Goal: Task Accomplishment & Management: Use online tool/utility

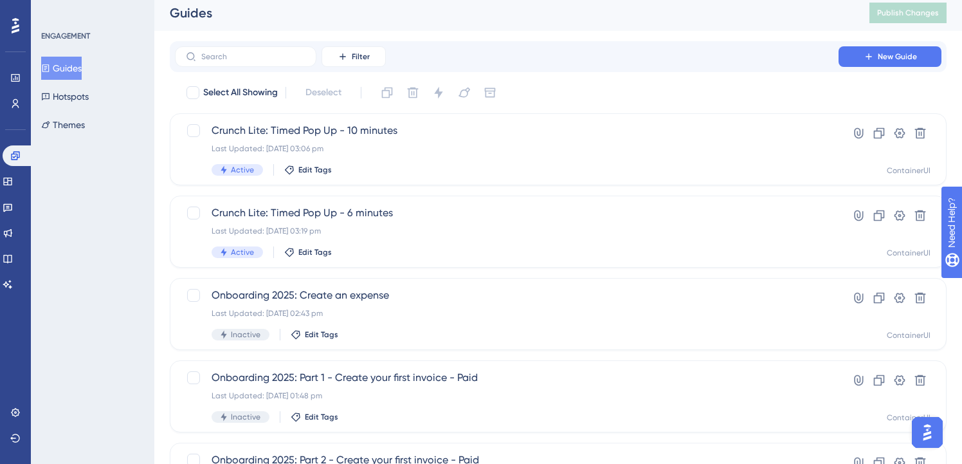
scroll to position [6, 0]
click at [298, 56] on input "text" at bounding box center [253, 55] width 104 height 9
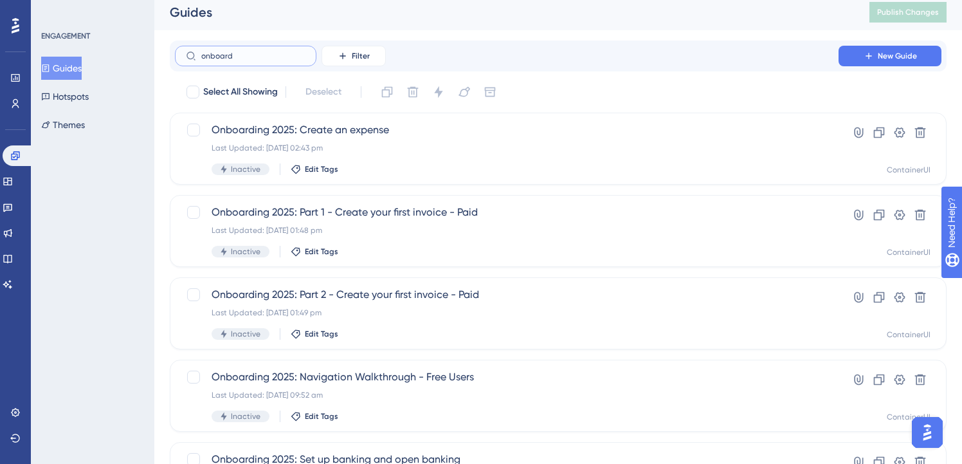
type input "onboard"
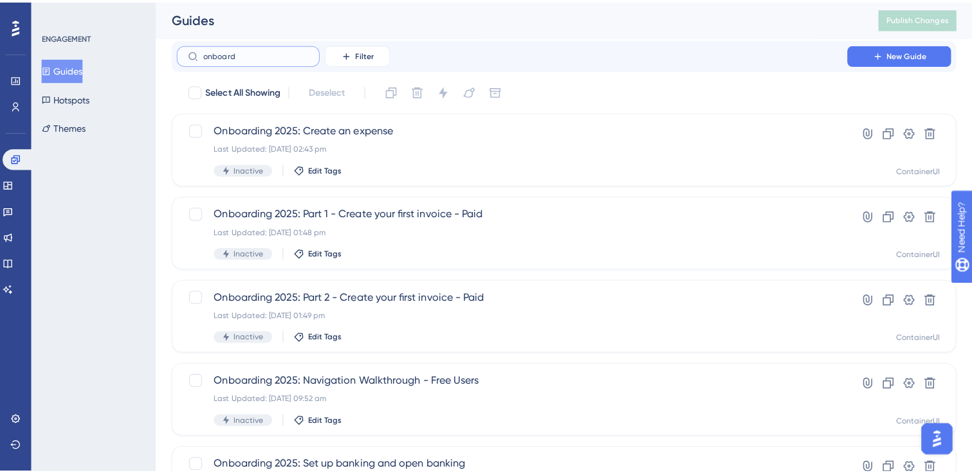
scroll to position [0, 0]
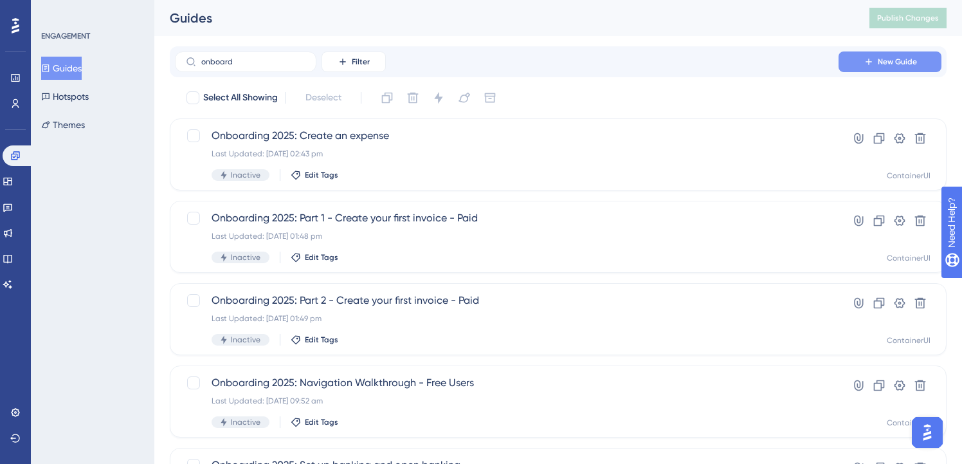
click at [862, 55] on button "New Guide" at bounding box center [890, 61] width 103 height 21
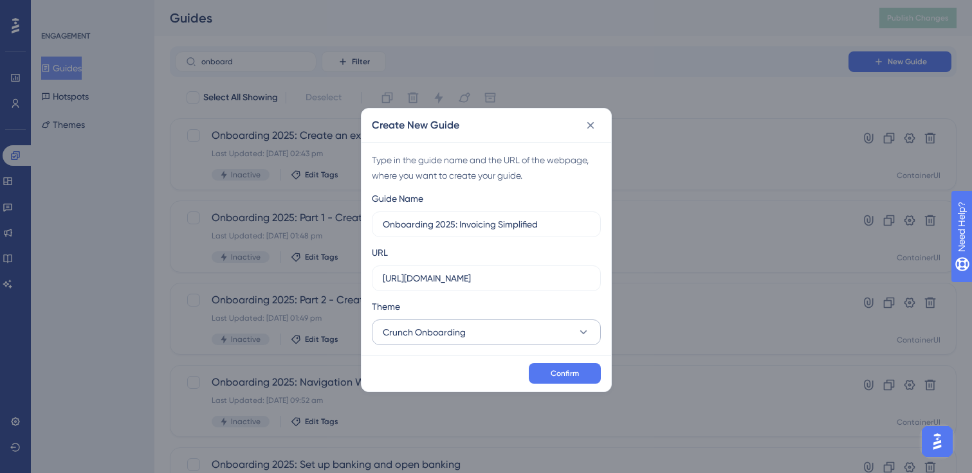
type input "Onboarding 2025: Invoicing Simplified"
click at [472, 325] on button "Crunch Onboarding" at bounding box center [486, 333] width 229 height 26
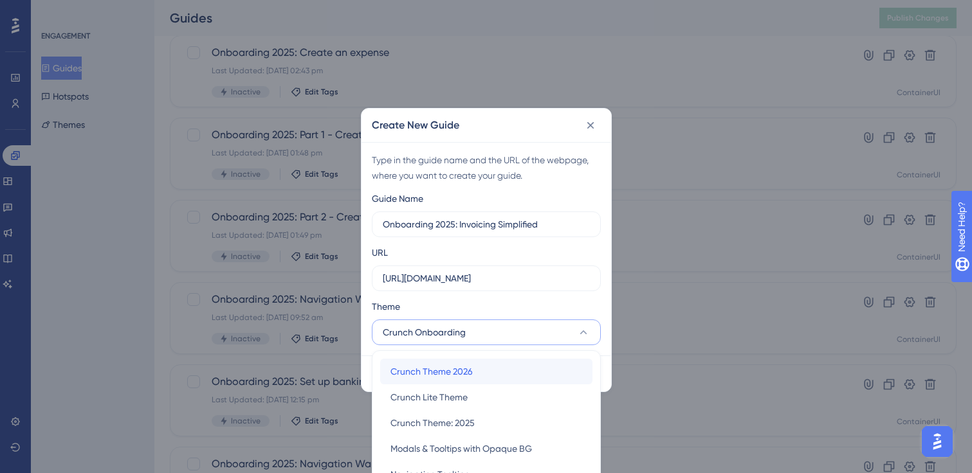
click at [476, 375] on div "Crunch Theme 2026 Crunch Theme 2026" at bounding box center [486, 372] width 192 height 26
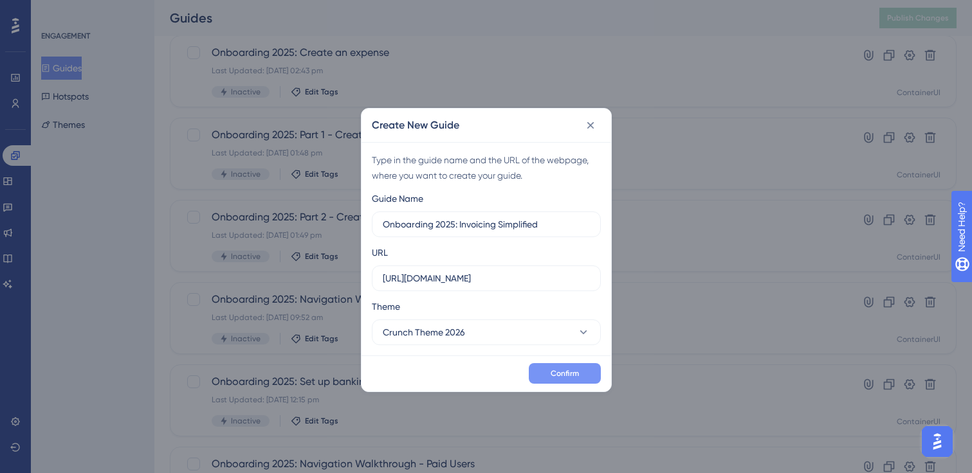
click at [561, 371] on span "Confirm" at bounding box center [565, 374] width 28 height 10
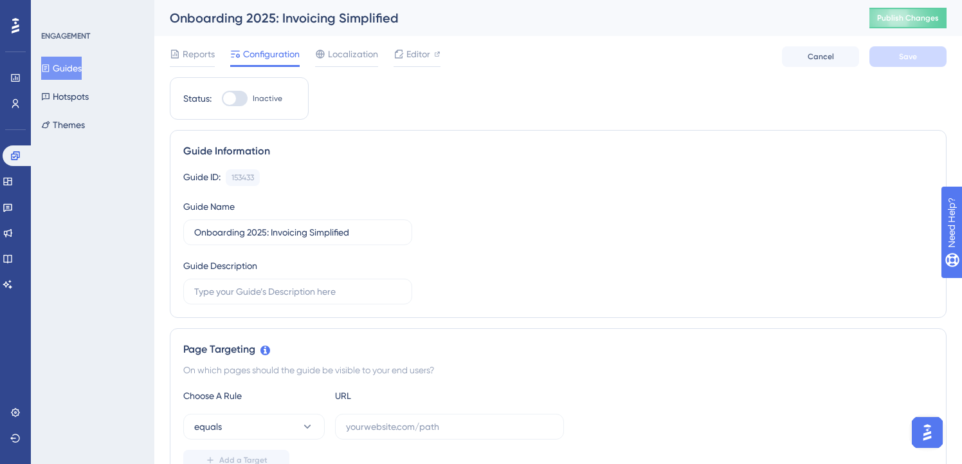
click at [80, 66] on button "Guides" at bounding box center [61, 68] width 41 height 23
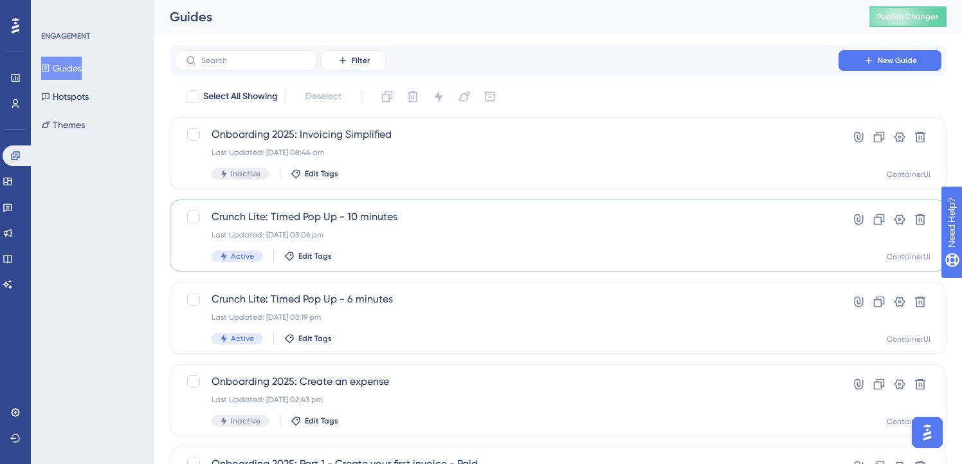
scroll to position [3, 0]
click at [280, 67] on label at bounding box center [246, 59] width 142 height 21
click at [280, 64] on input "text" at bounding box center [253, 59] width 104 height 9
type input "ob"
checkbox input "true"
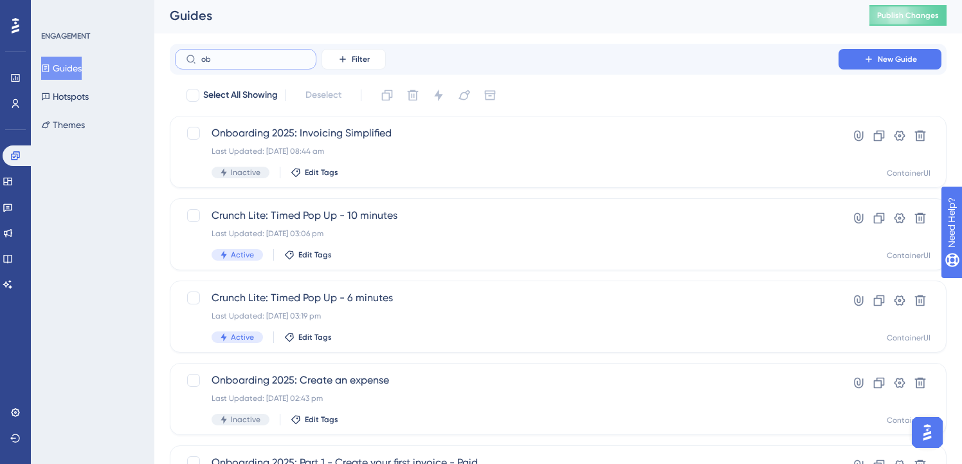
scroll to position [0, 0]
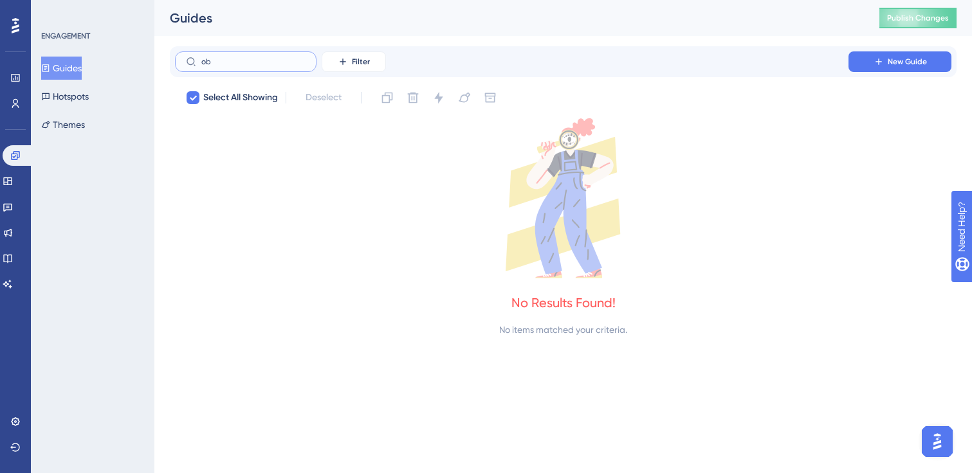
type input "o"
checkbox input "false"
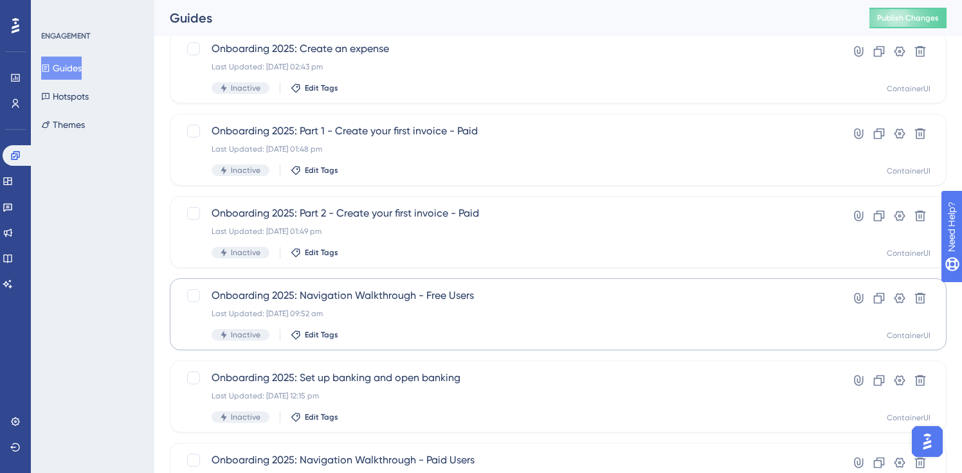
scroll to position [116, 0]
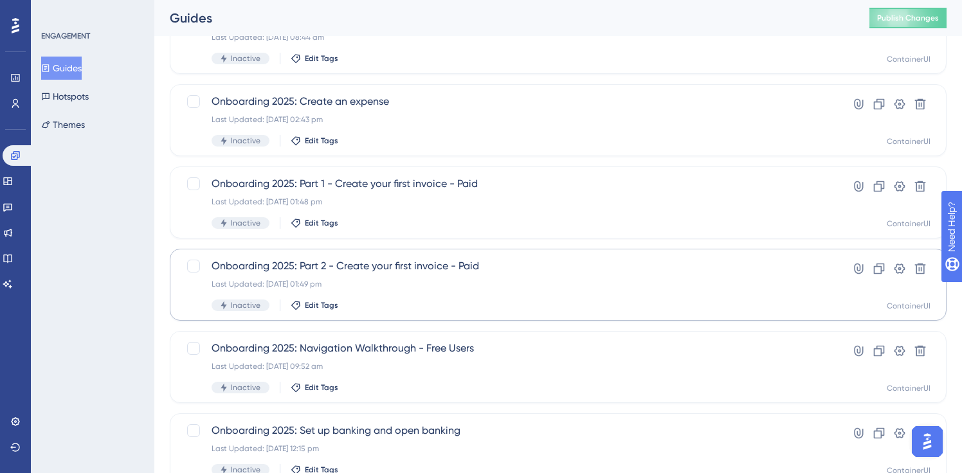
type input "onboarding"
click at [421, 266] on span "Onboarding 2025: Part 2 - Create your first invoice - Paid" at bounding box center [507, 266] width 591 height 15
